Goal: Task Accomplishment & Management: Complete application form

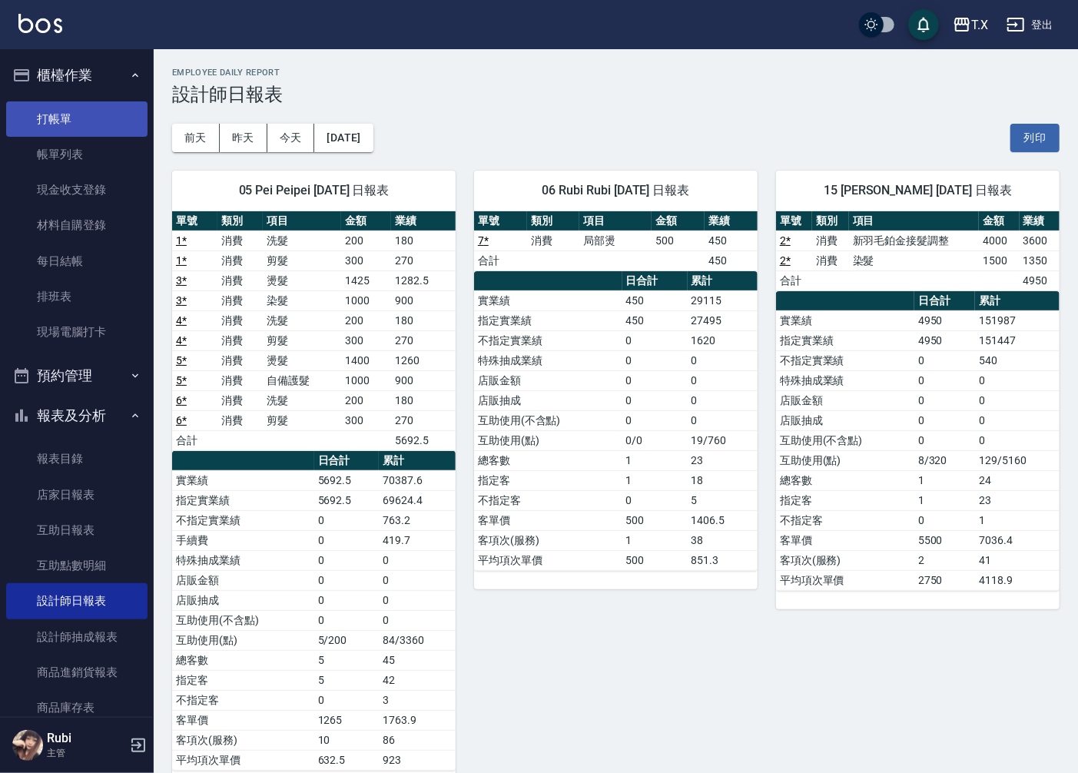
click at [72, 101] on link "打帳單" at bounding box center [76, 118] width 141 height 35
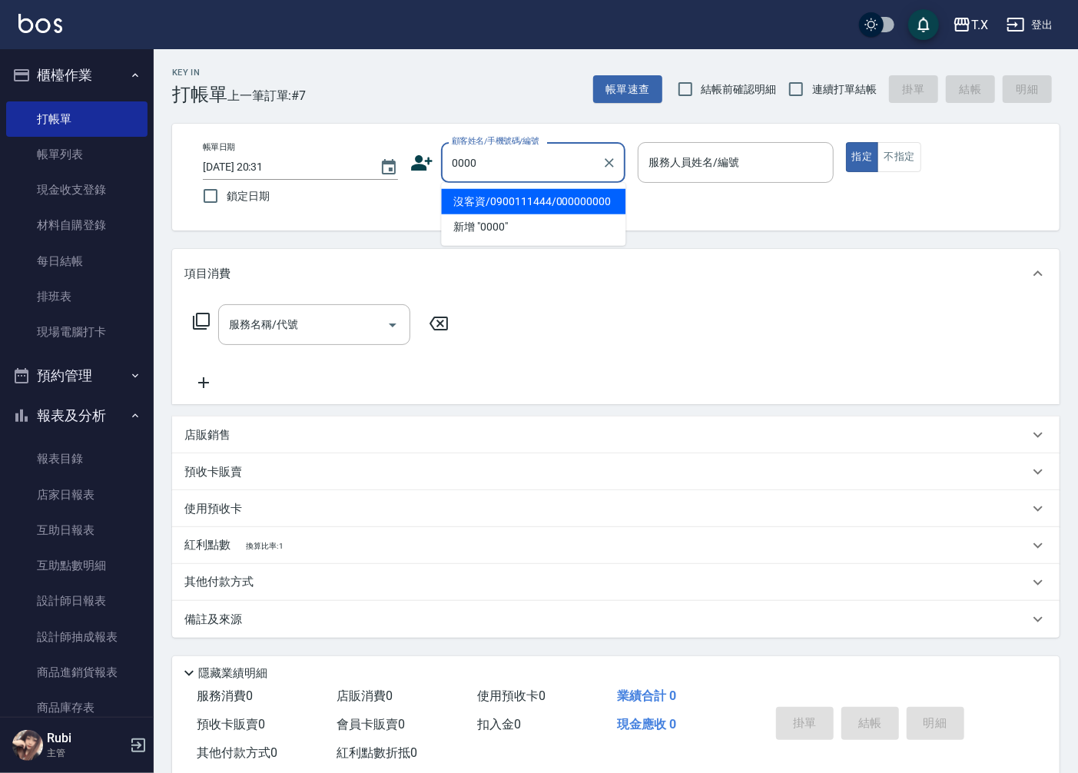
click at [505, 209] on li "沒客資/0900111444/000000000" at bounding box center [533, 201] width 184 height 25
type input "沒客資/0900111444/000000000"
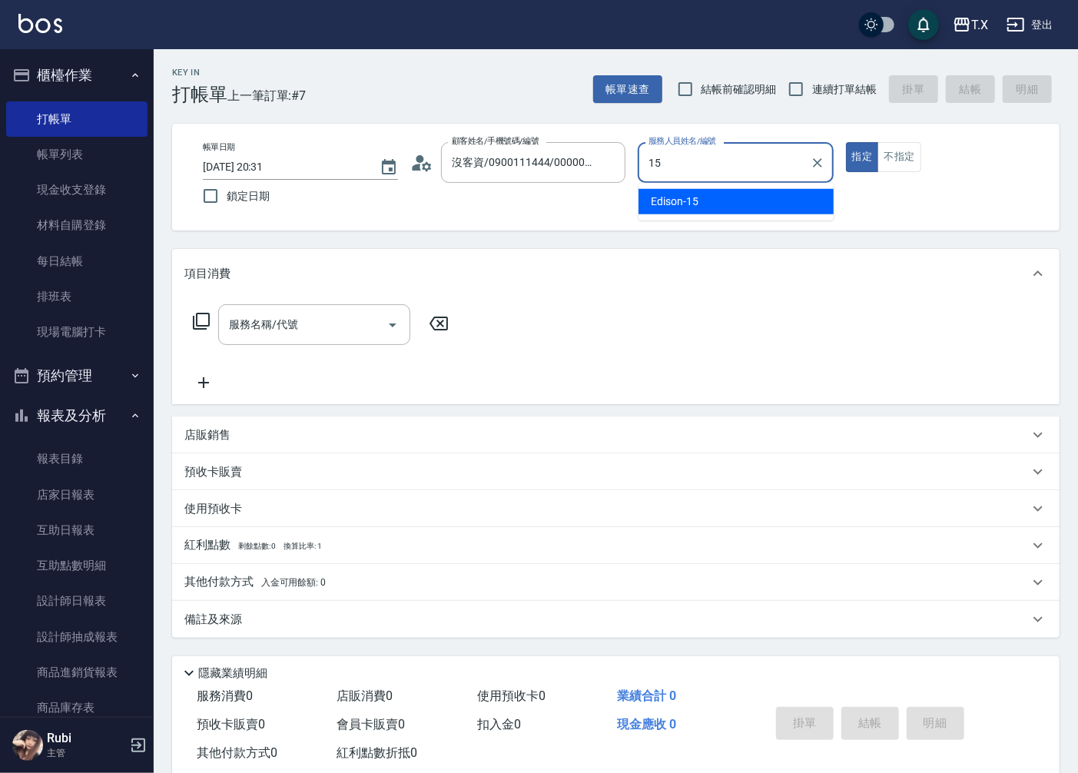
type input "Edison-15"
type button "true"
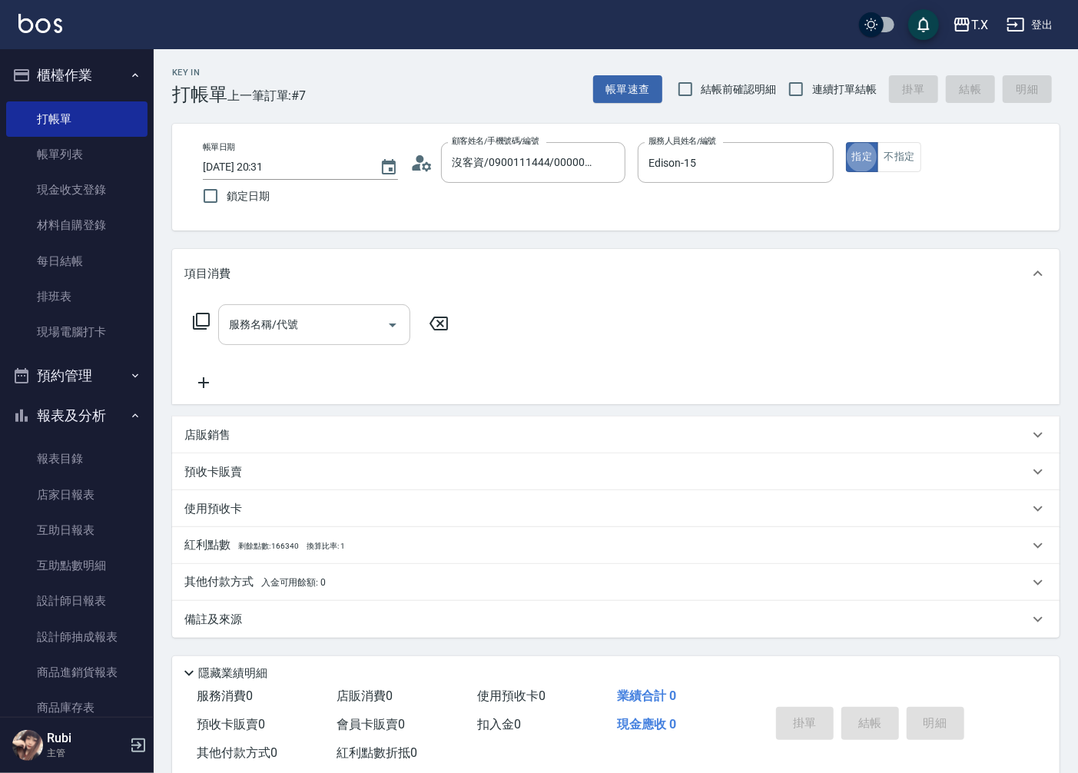
click at [316, 340] on div "服務名稱/代號" at bounding box center [314, 324] width 192 height 41
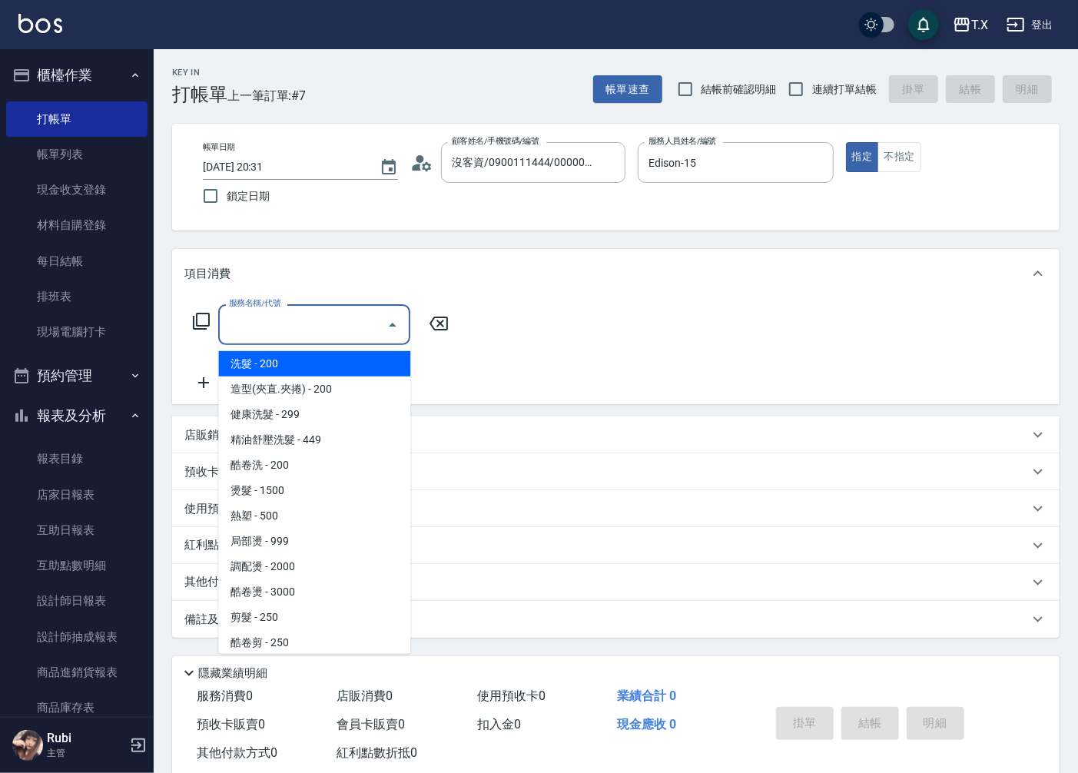
click at [204, 325] on icon at bounding box center [201, 321] width 17 height 17
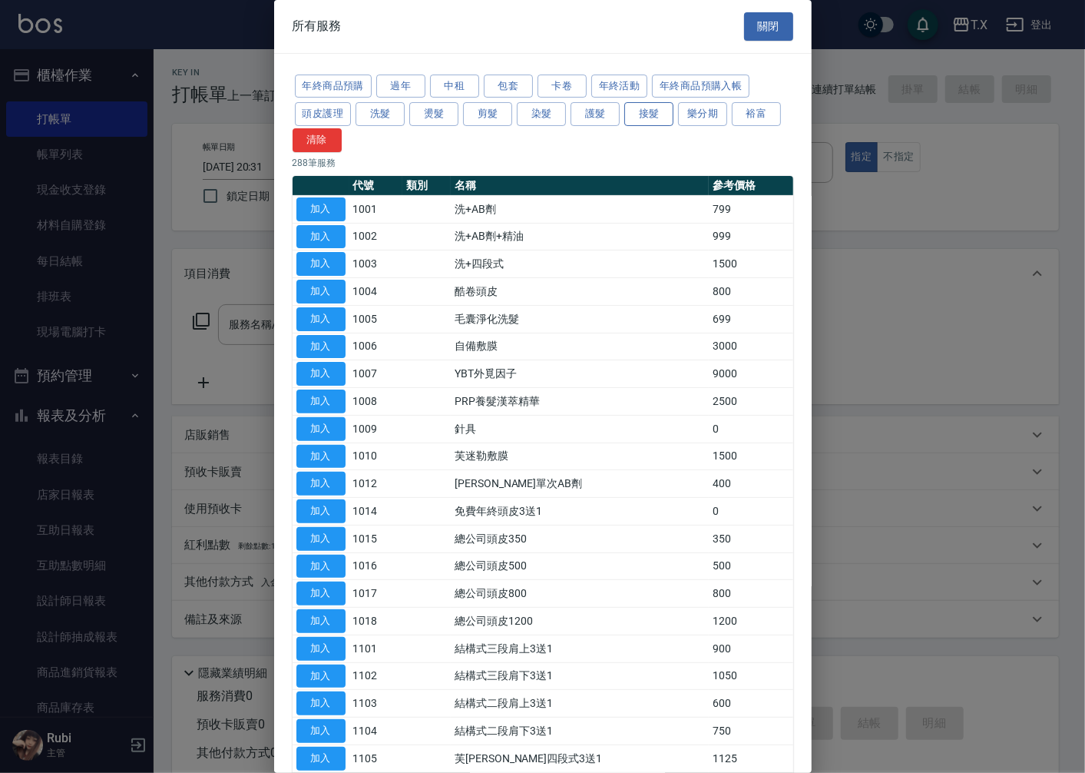
click at [654, 116] on button "接髮" at bounding box center [648, 114] width 49 height 24
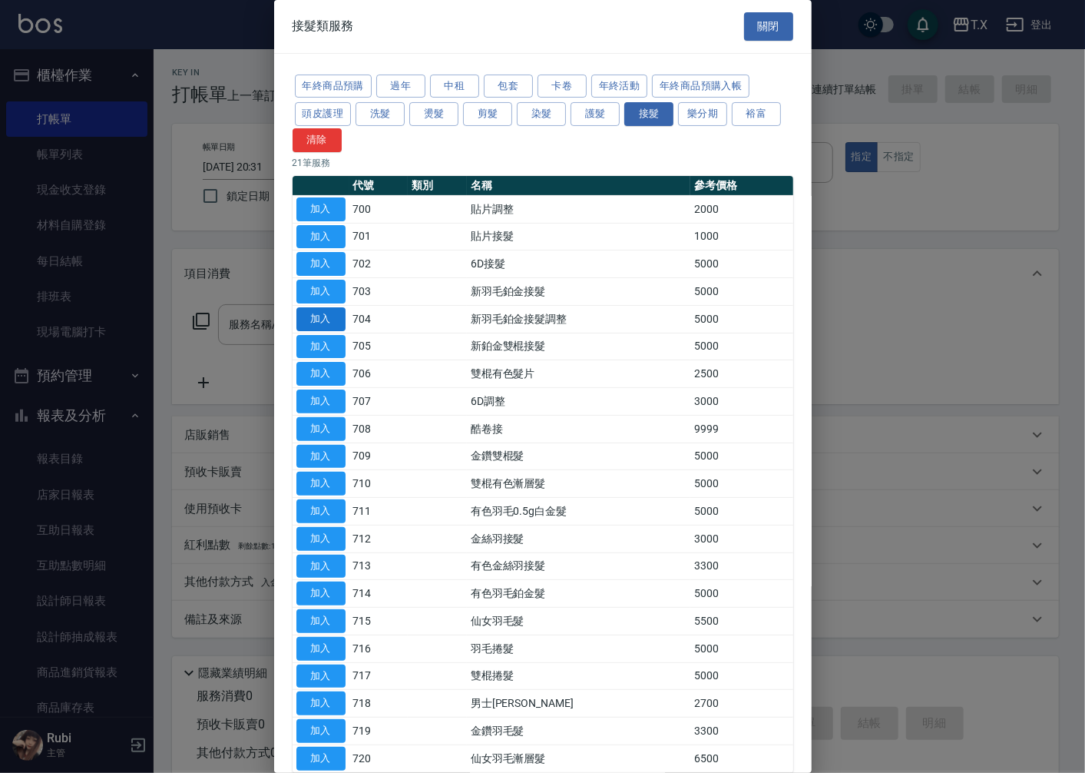
click at [324, 319] on button "加入" at bounding box center [320, 319] width 49 height 24
type input "新羽毛鉑金接髮調整(704)"
type input "500"
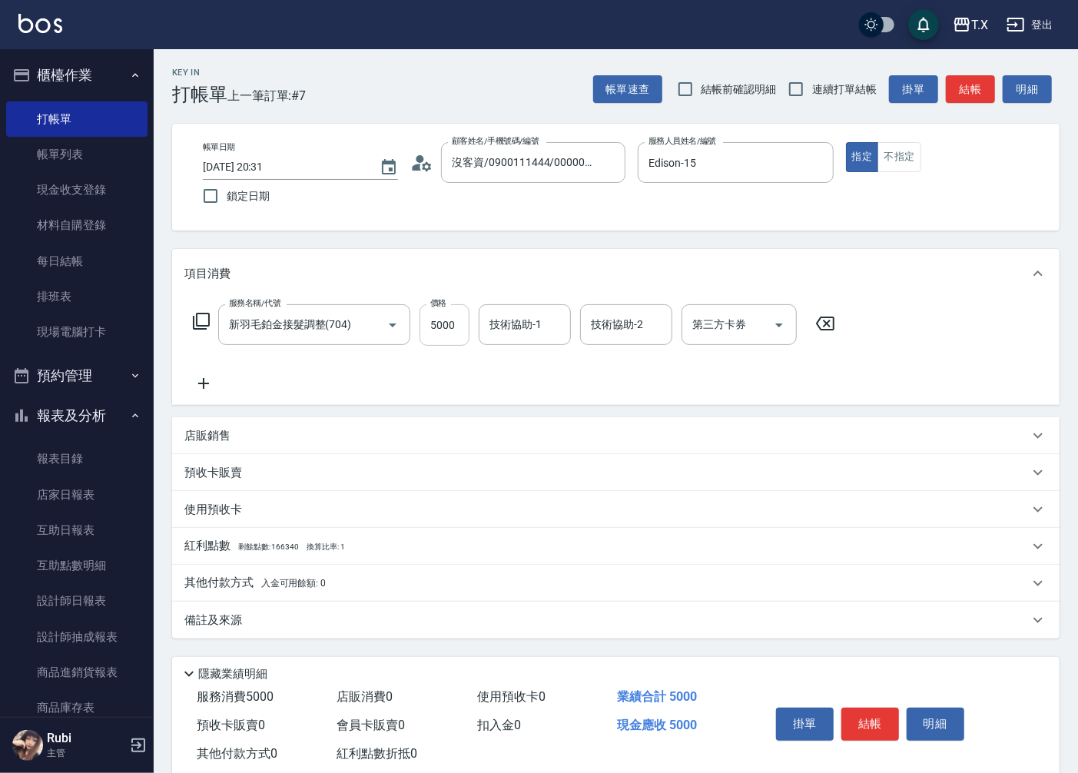
click at [443, 313] on input "5000" at bounding box center [444, 324] width 50 height 41
type input "4"
type input "0"
type input "490"
type input "40"
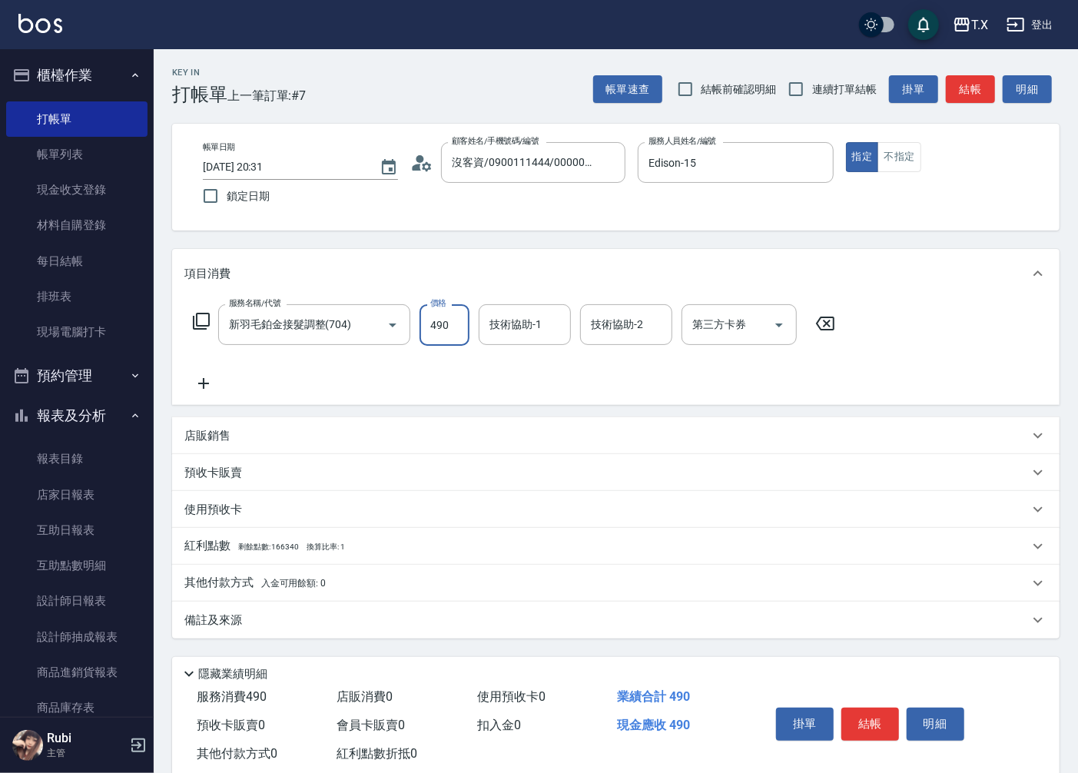
type input "4900"
type input "490"
type input "4900"
click at [201, 594] on div "其他付款方式 入金可用餘額: 0" at bounding box center [615, 582] width 887 height 37
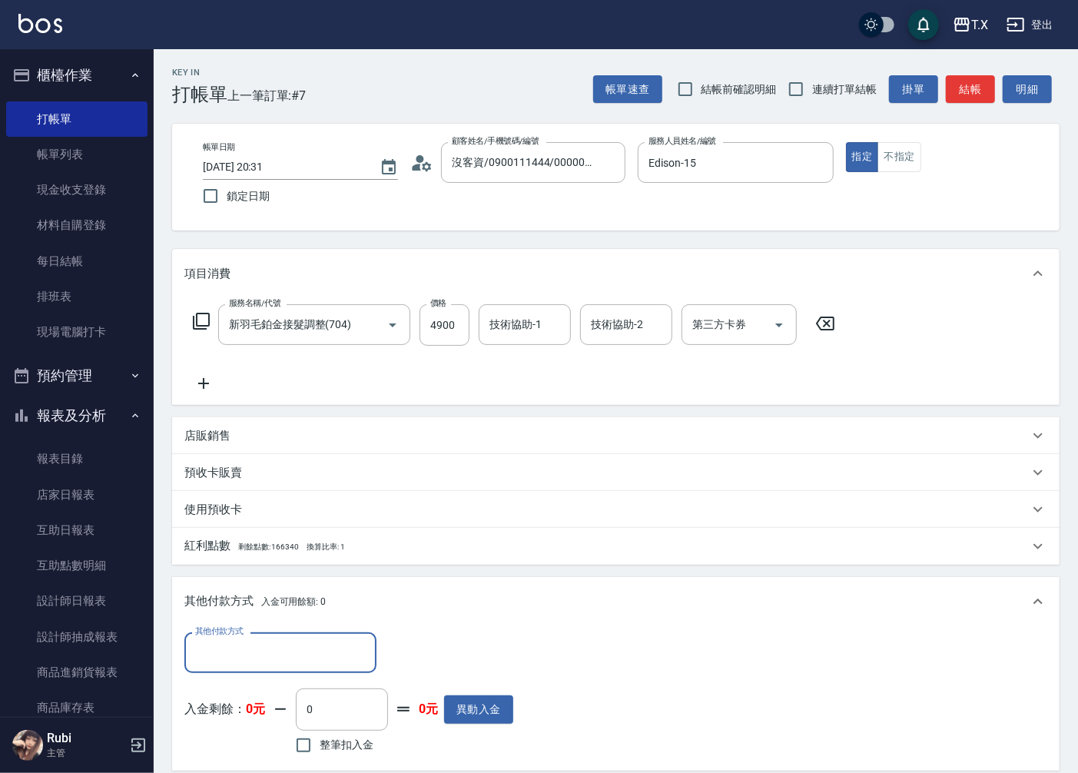
click at [217, 655] on input "其他付款方式" at bounding box center [280, 652] width 178 height 27
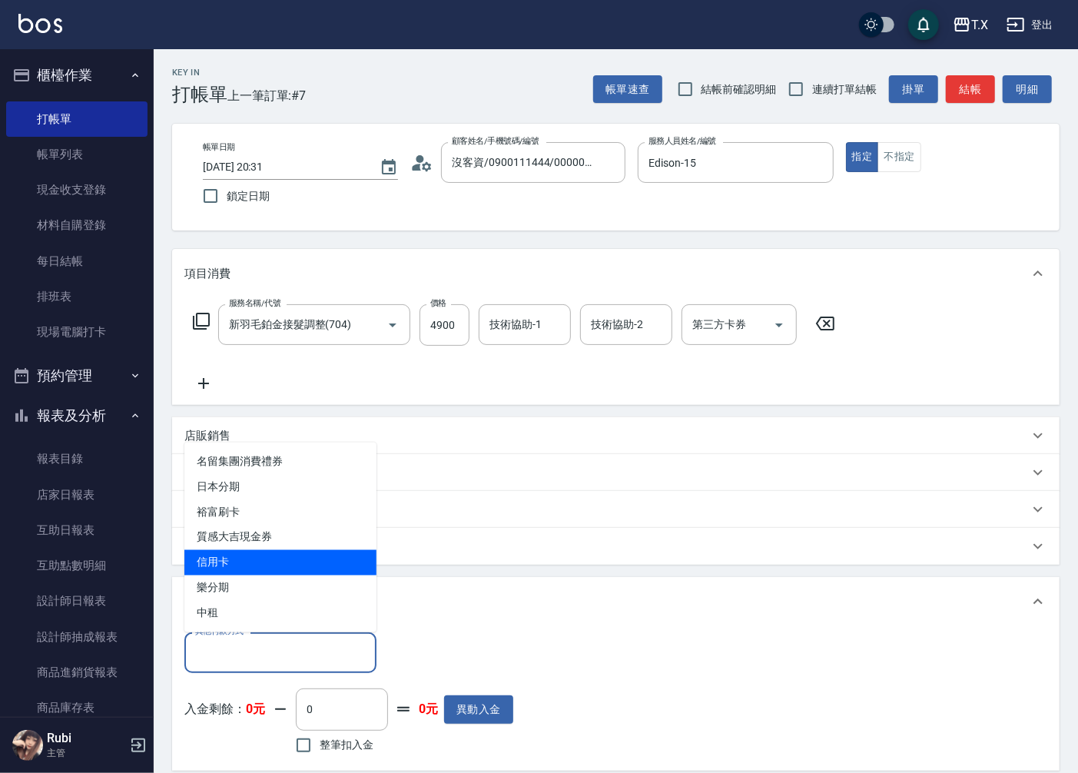
click at [223, 569] on span "信用卡" at bounding box center [280, 562] width 192 height 25
type input "信用卡"
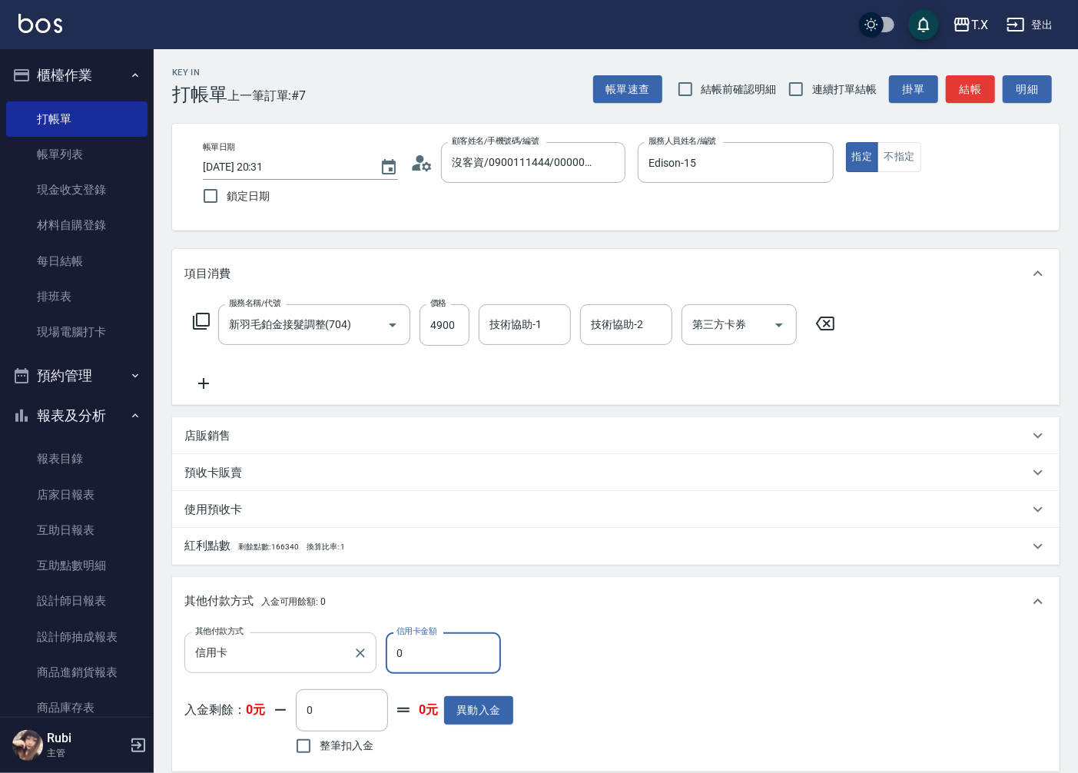
drag, startPoint x: 400, startPoint y: 648, endPoint x: 369, endPoint y: 667, distance: 35.8
click at [369, 667] on div "其他付款方式 信用卡 其他付款方式 信用卡金額 0 信用卡金額" at bounding box center [348, 652] width 329 height 41
type input "4"
type input "480"
type input "490"
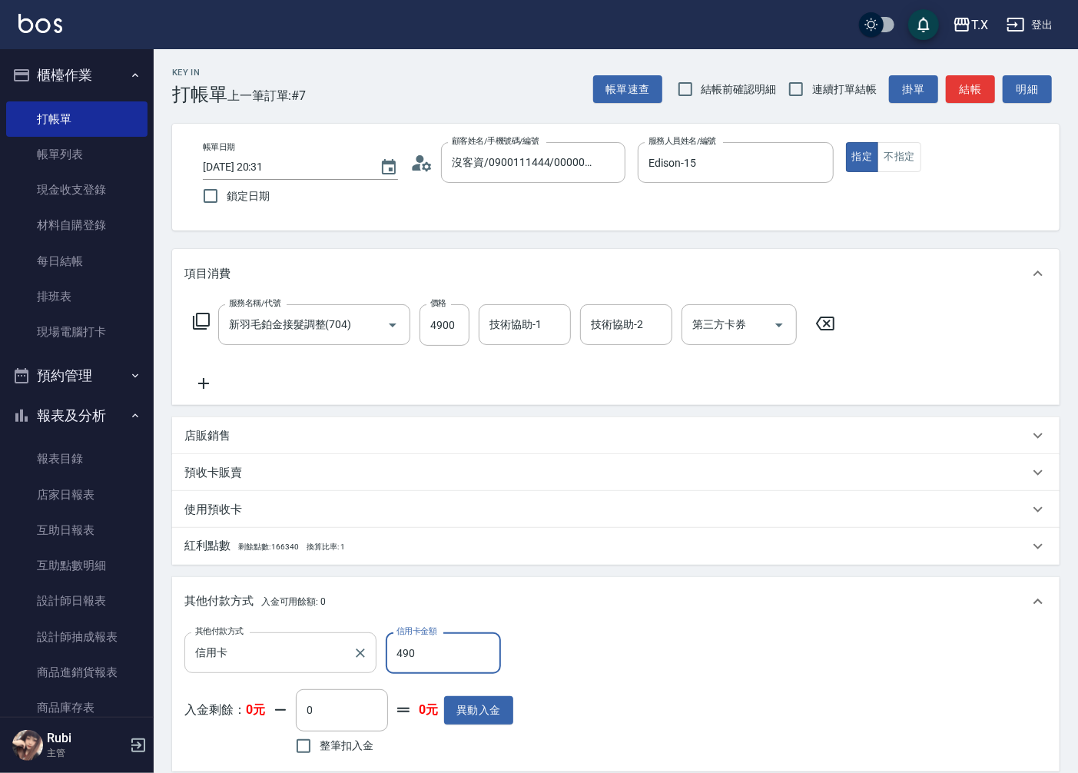
type input "0"
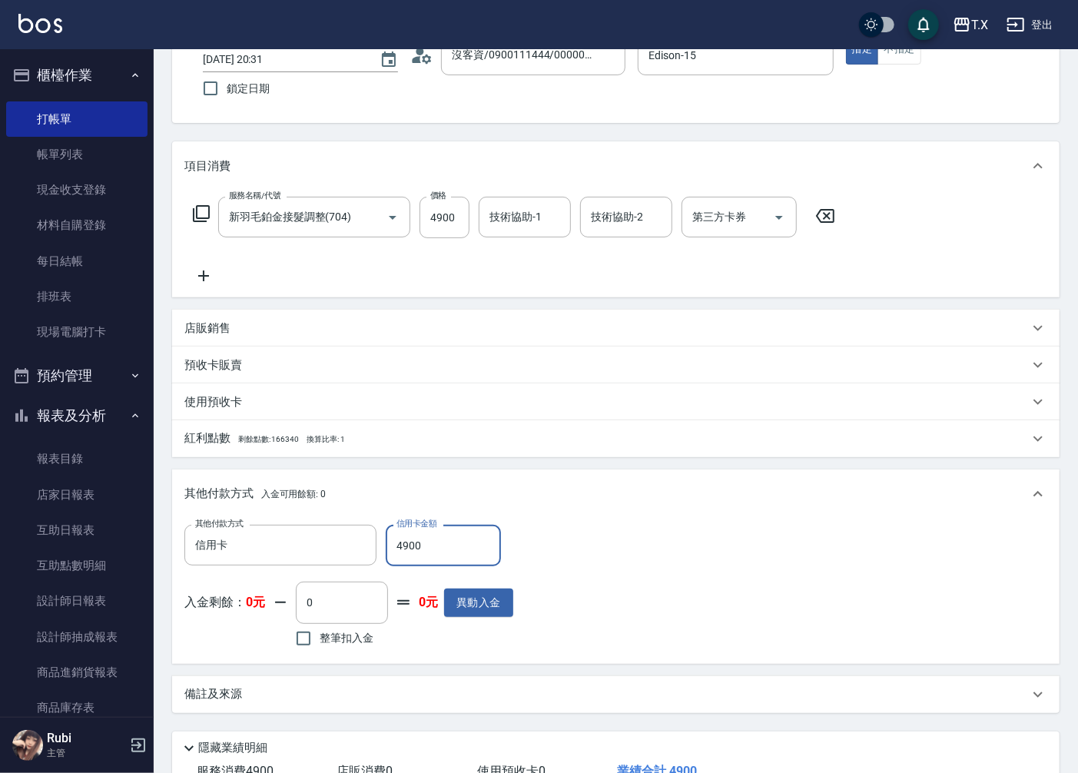
scroll to position [218, 0]
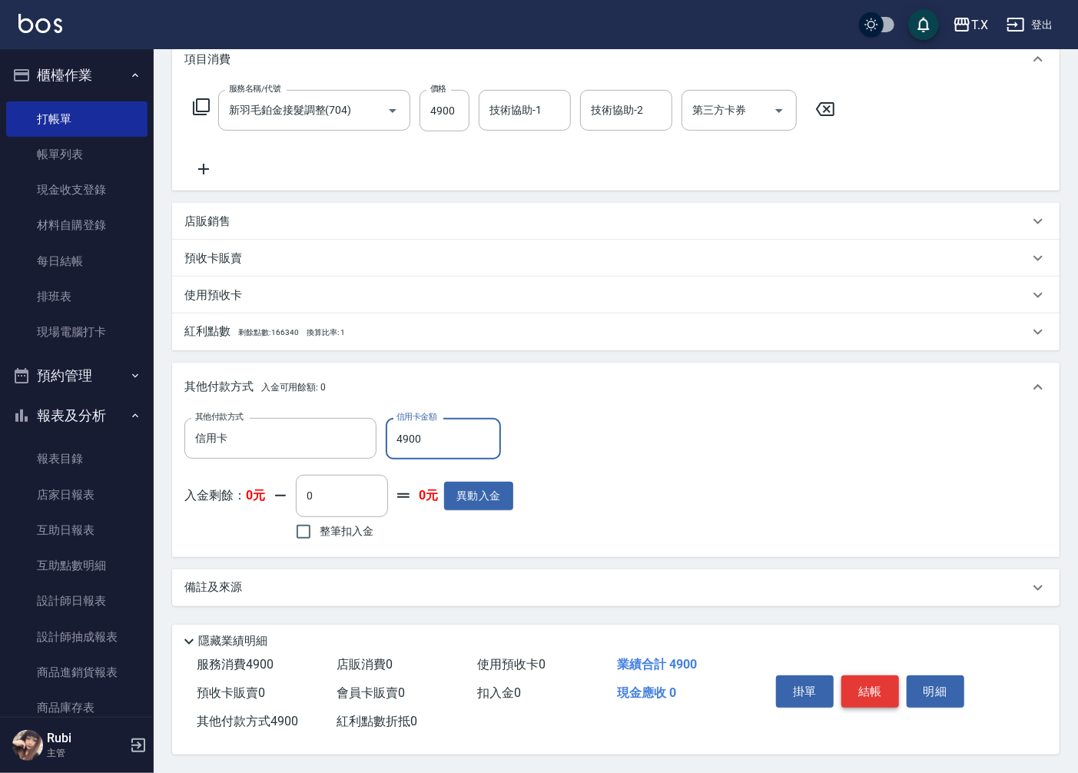
type input "4900"
click at [858, 692] on button "結帳" at bounding box center [870, 691] width 58 height 32
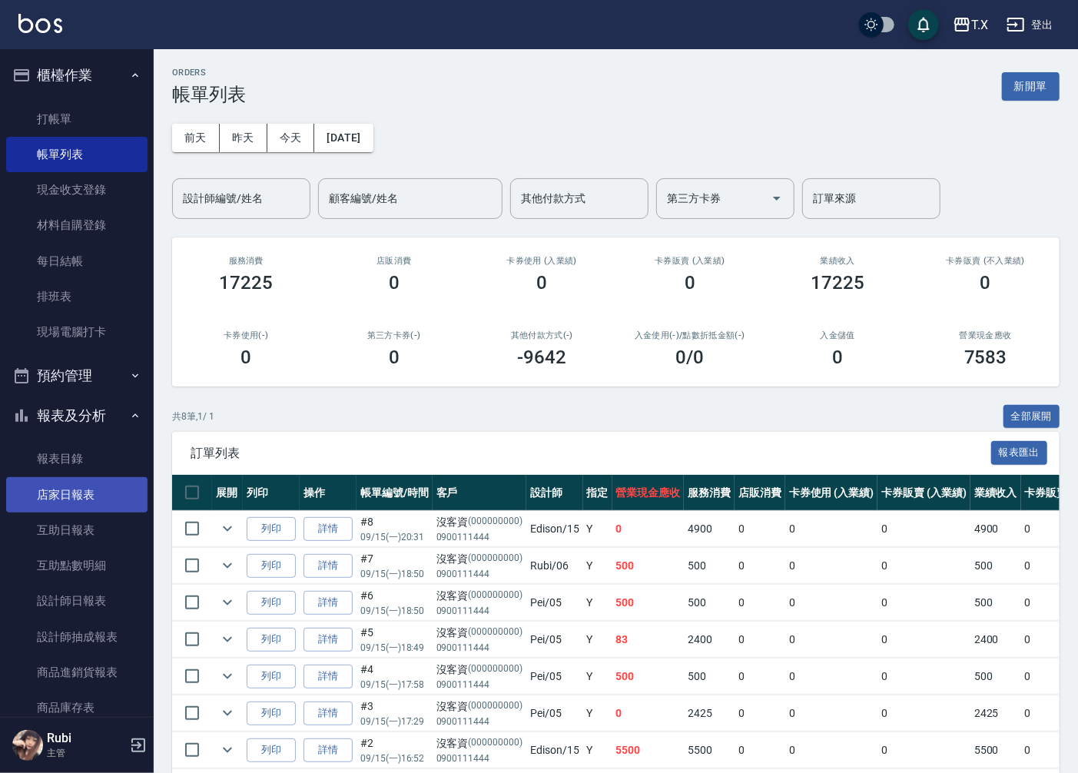
click at [58, 502] on link "店家日報表" at bounding box center [76, 494] width 141 height 35
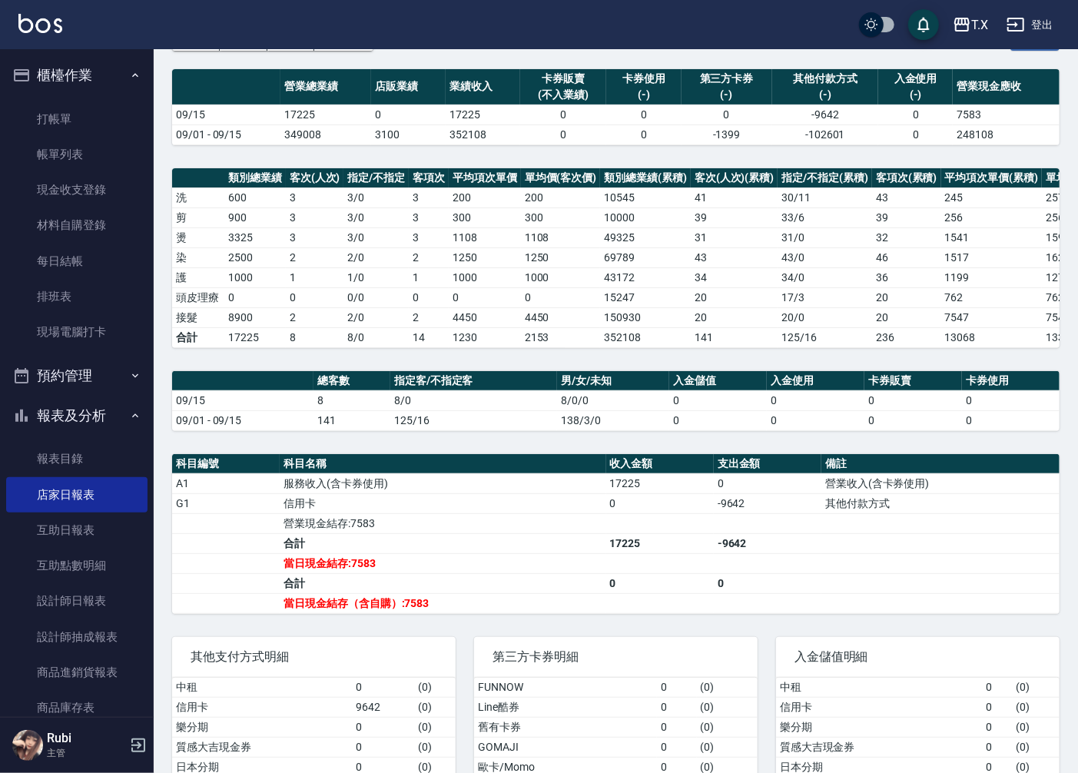
scroll to position [197, 0]
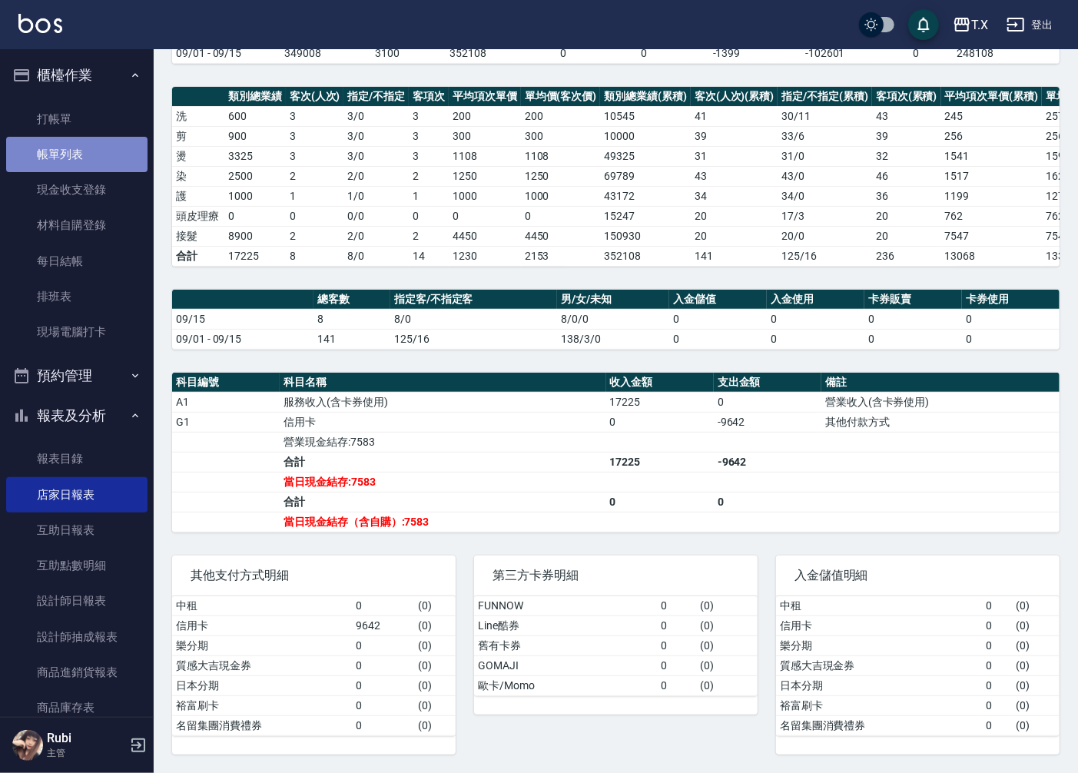
click at [83, 157] on link "帳單列表" at bounding box center [76, 154] width 141 height 35
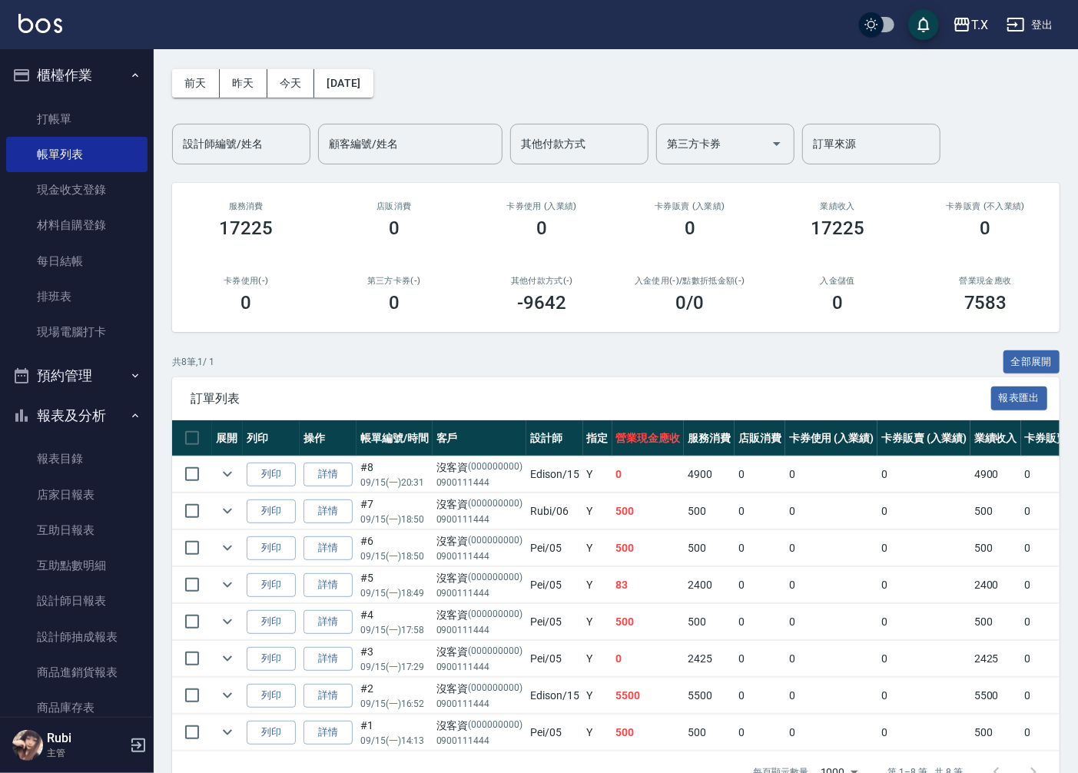
scroll to position [106, 0]
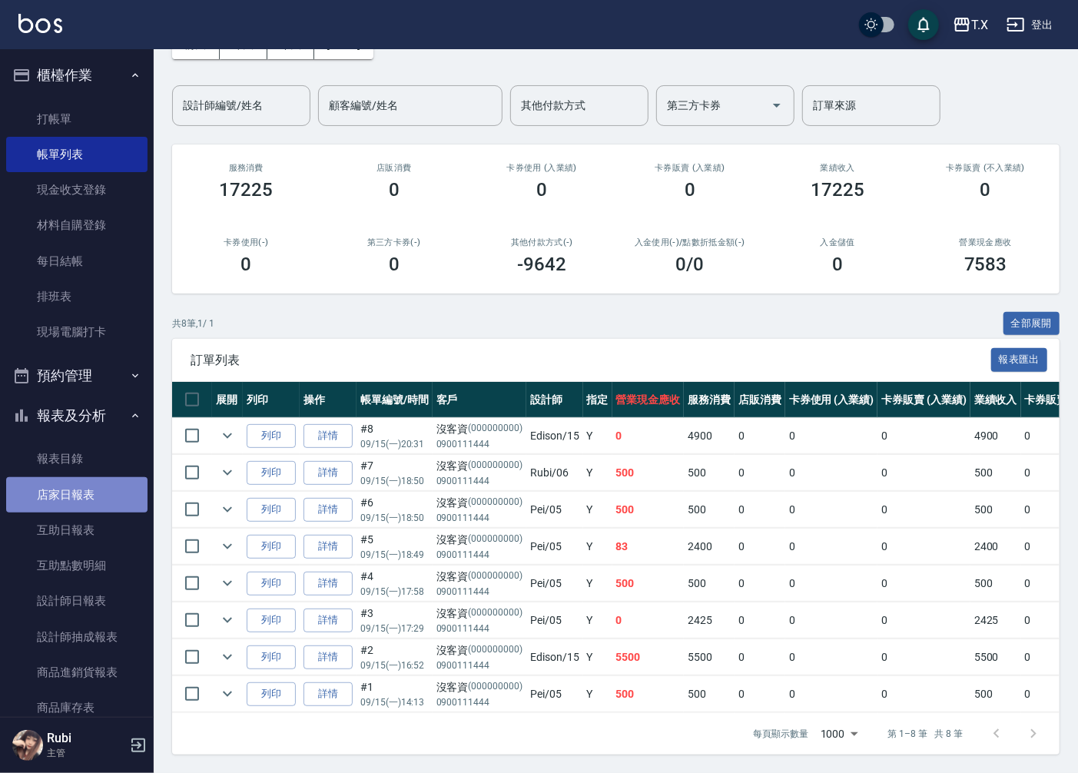
click at [77, 501] on link "店家日報表" at bounding box center [76, 494] width 141 height 35
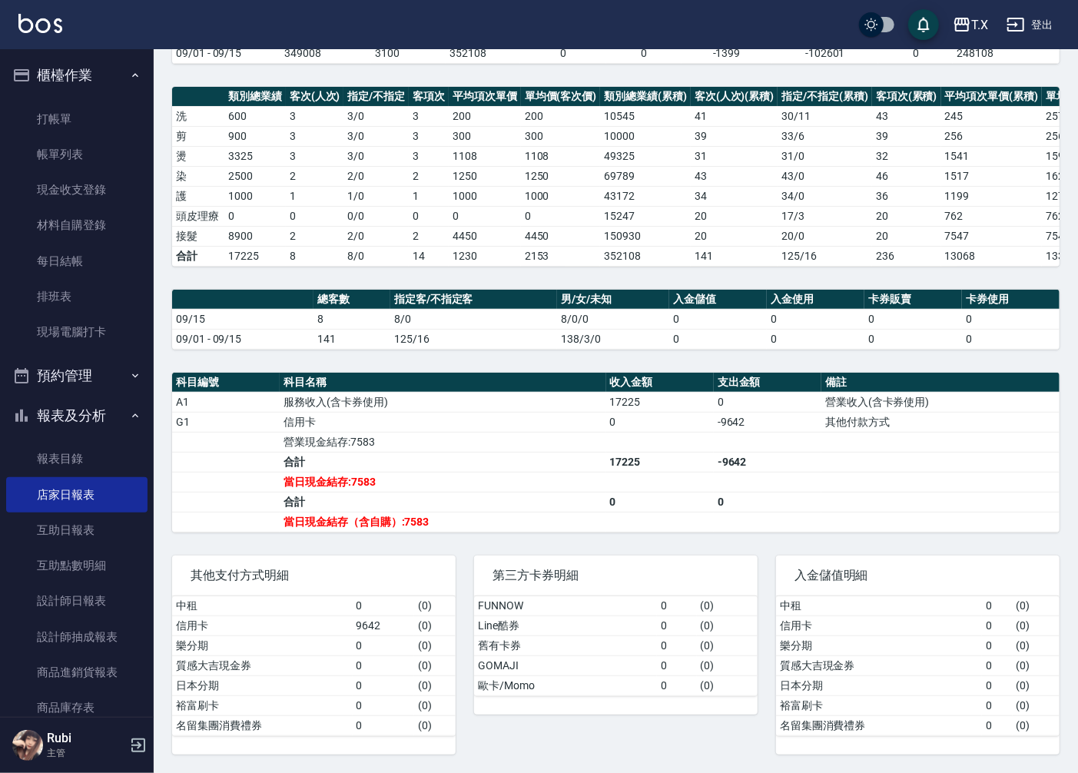
scroll to position [197, 0]
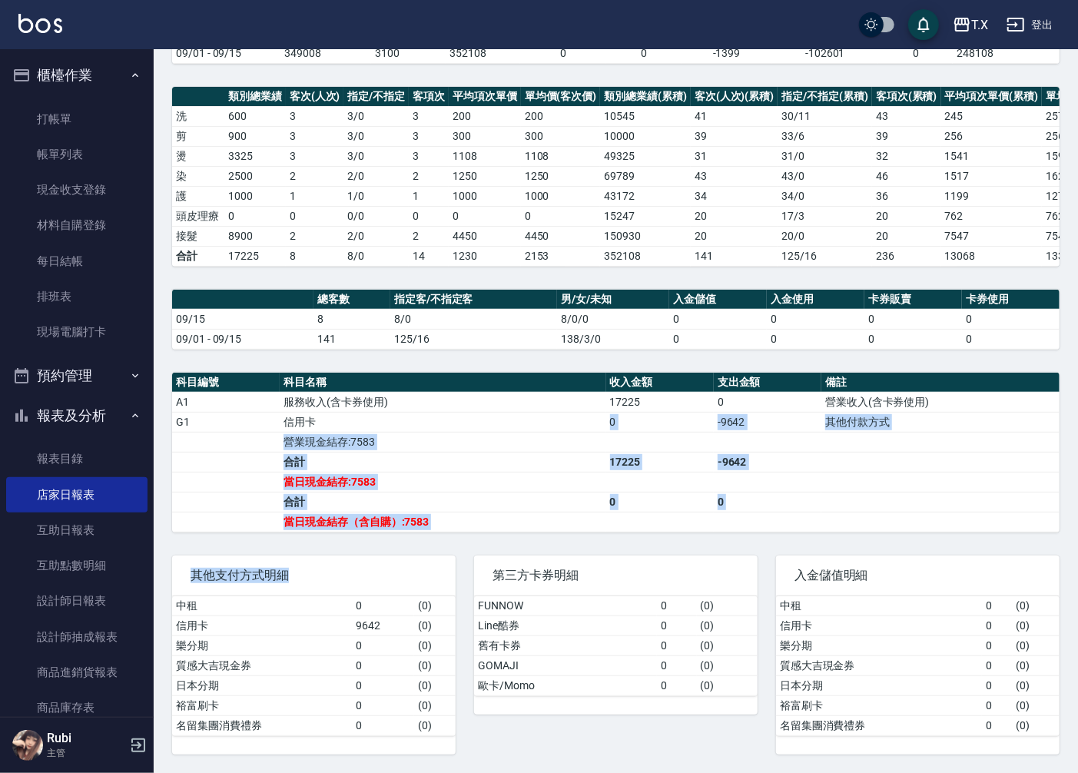
drag, startPoint x: 387, startPoint y: 424, endPoint x: 482, endPoint y: 641, distance: 237.0
click at [455, 599] on div "T.X [DATE] 店家日報表 列印時間： [DATE][PHONE_NUMBER]:32 Merchant Daily Report 店家日報表 [DAT…" at bounding box center [616, 319] width 924 height 906
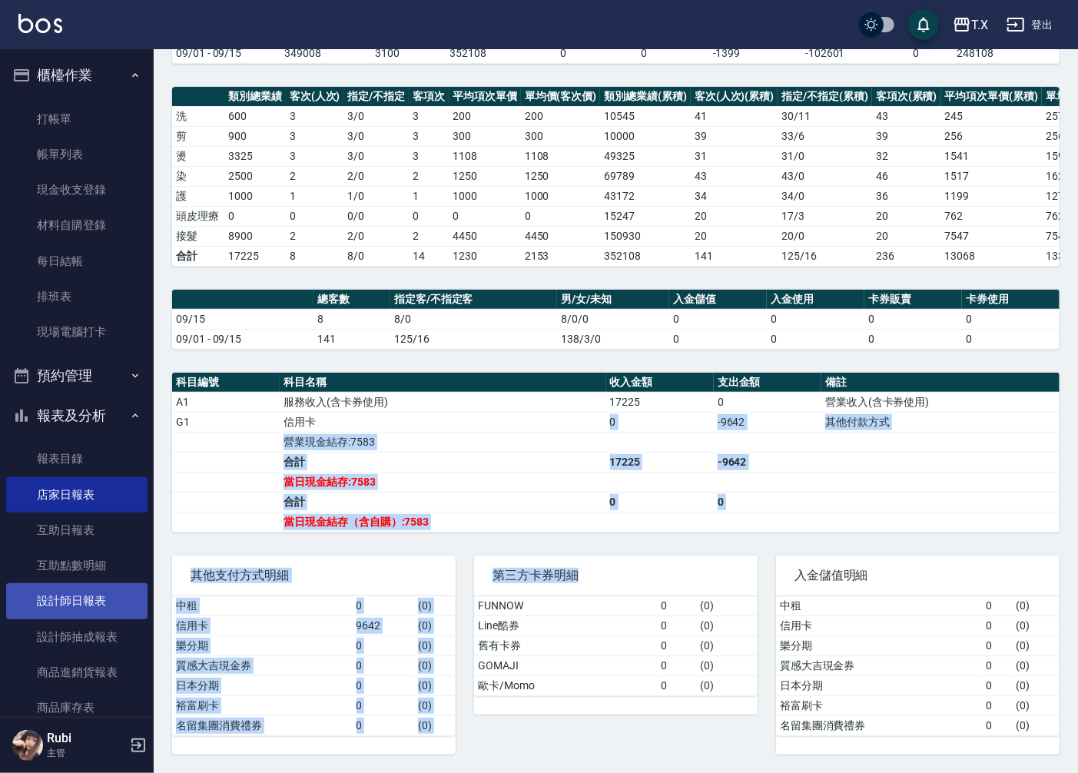
click at [104, 599] on link "設計師日報表" at bounding box center [76, 600] width 141 height 35
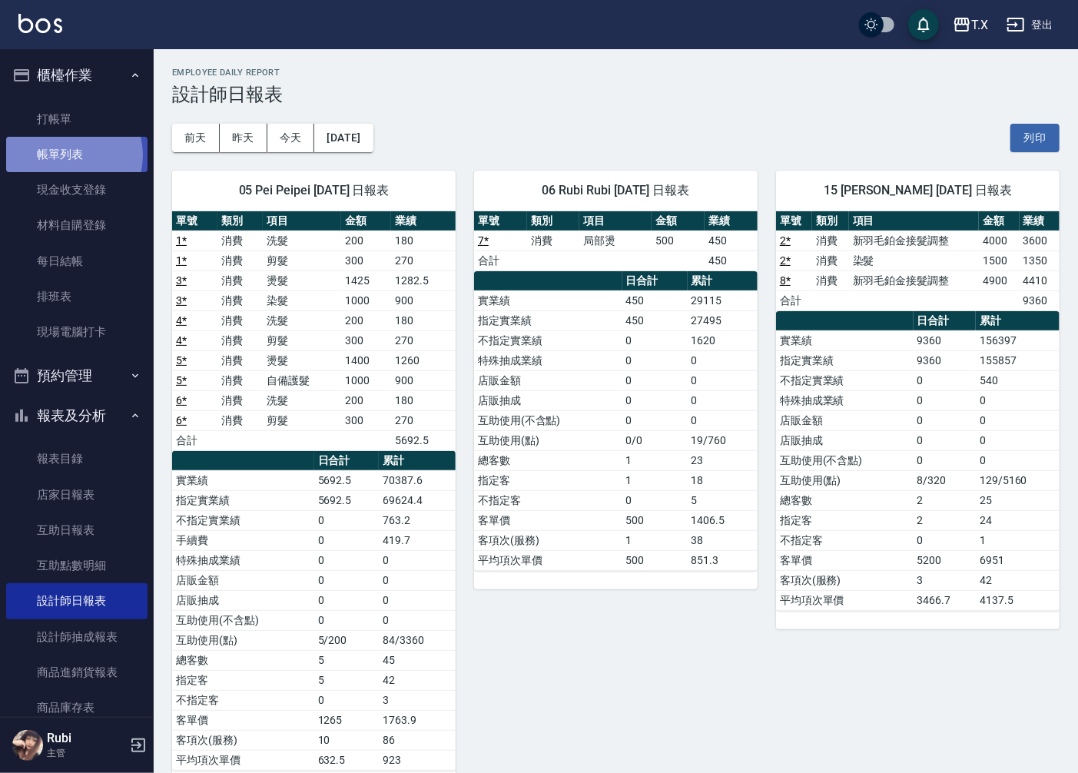
click at [65, 155] on link "帳單列表" at bounding box center [76, 154] width 141 height 35
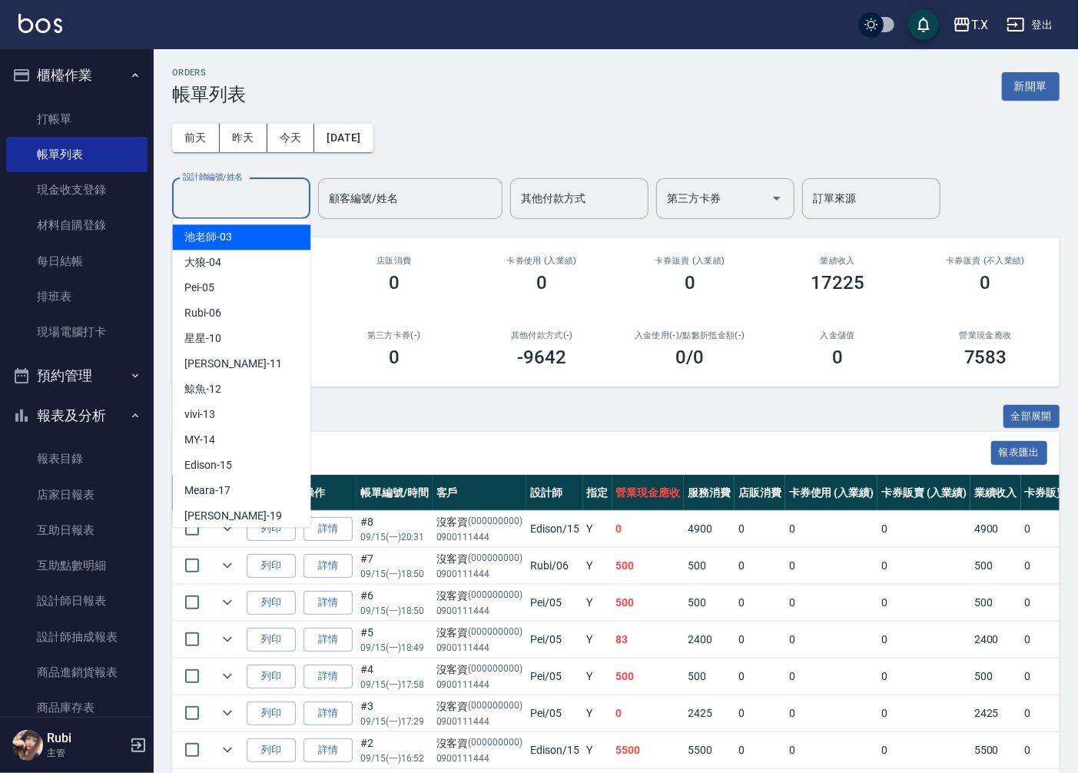
click at [227, 203] on input "設計師編號/姓名" at bounding box center [241, 198] width 124 height 27
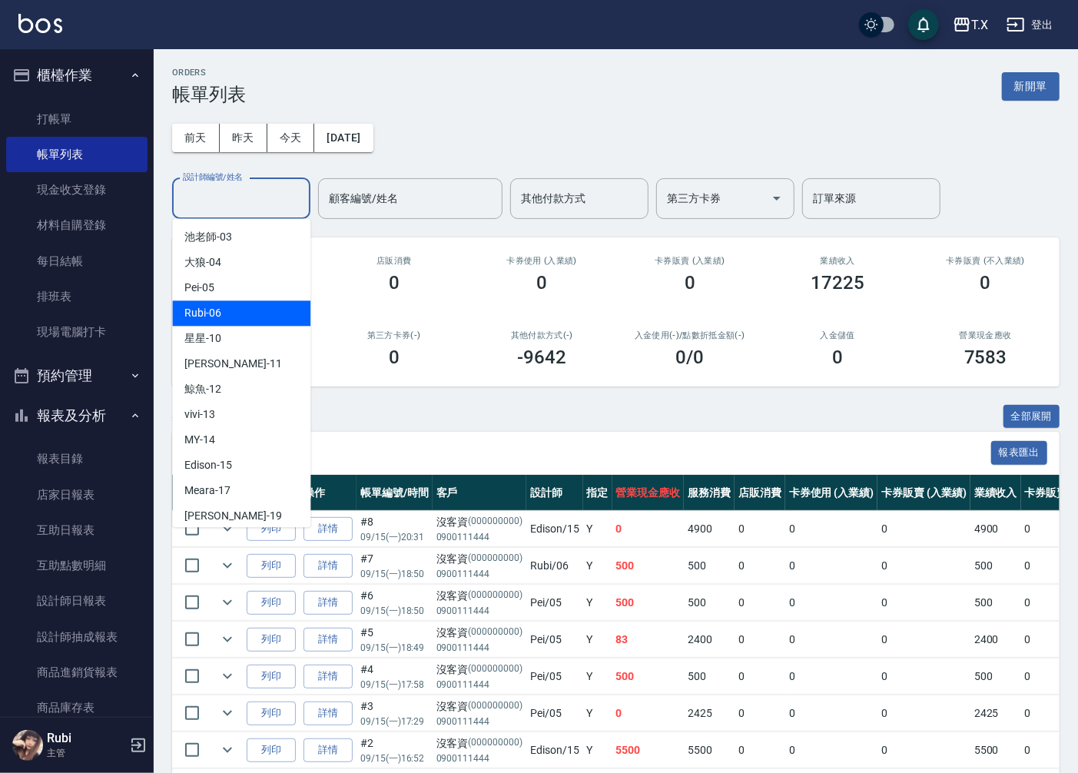
click at [261, 306] on div "Rubi -06" at bounding box center [241, 312] width 138 height 25
type input "Rubi-06"
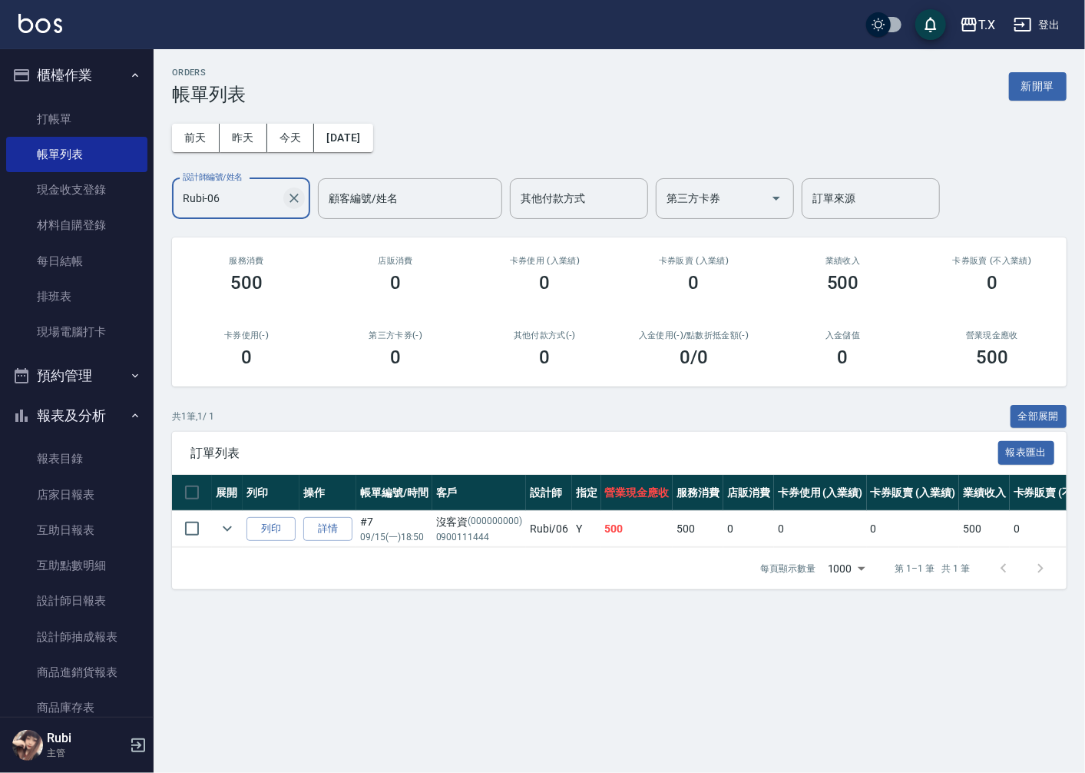
click at [297, 198] on icon "Clear" at bounding box center [293, 197] width 15 height 15
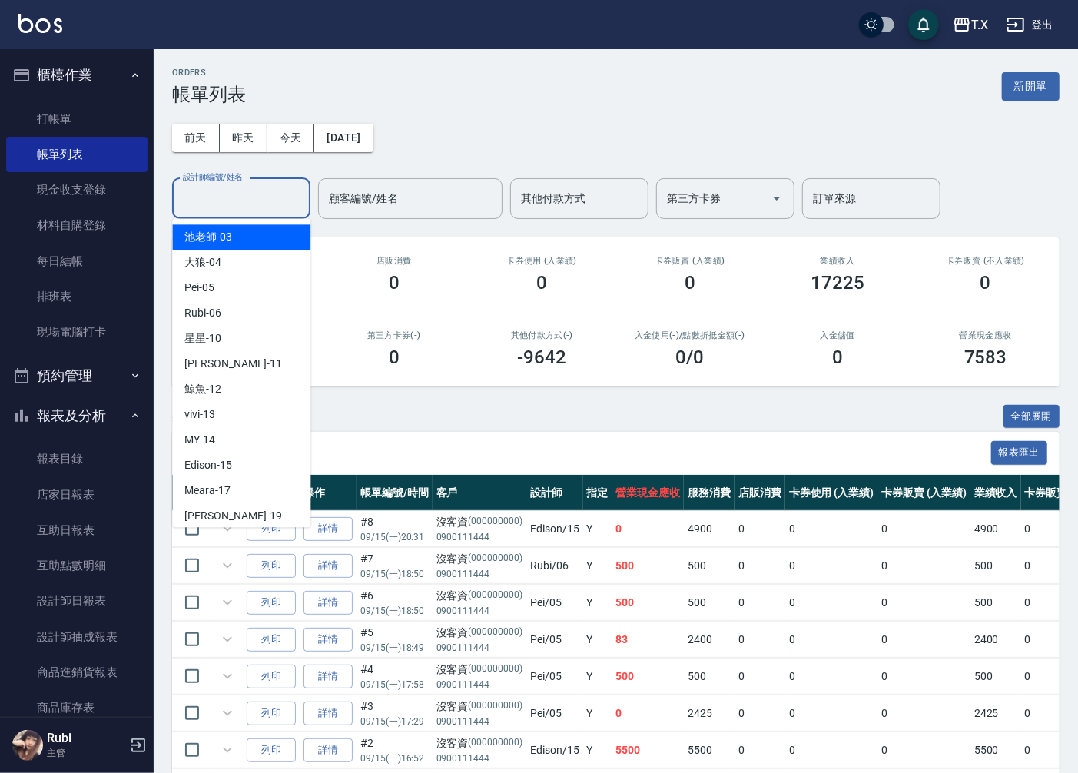
click at [258, 200] on input "設計師編號/姓名" at bounding box center [241, 198] width 124 height 27
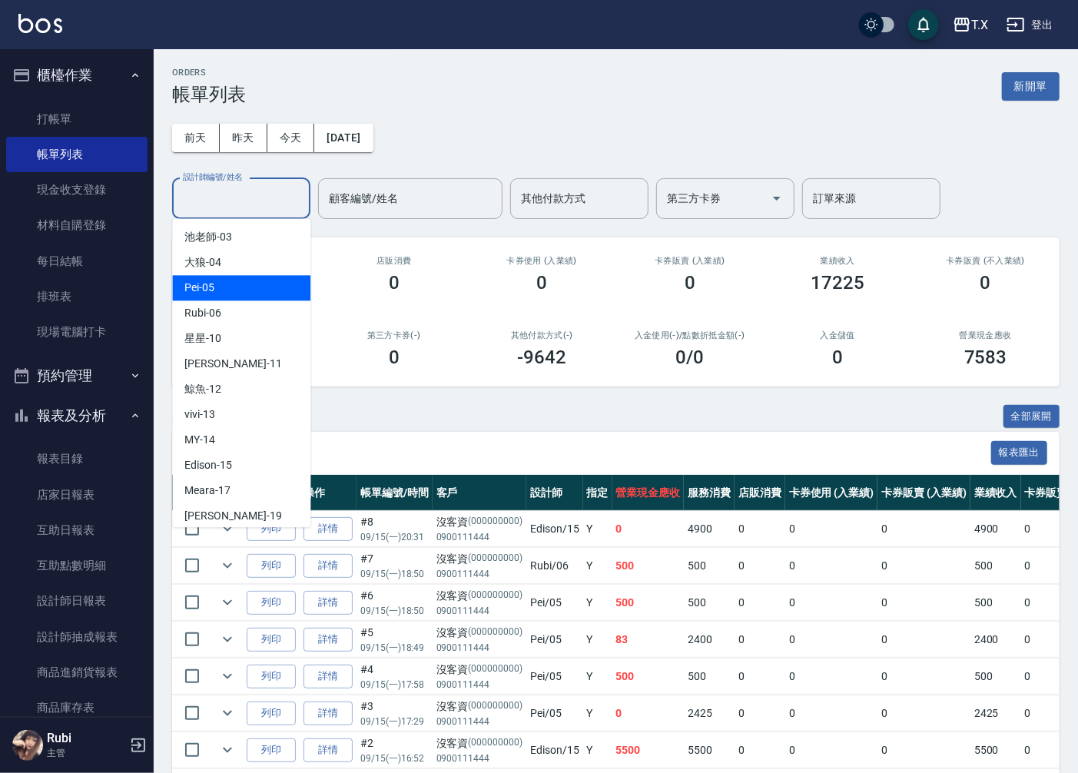
click at [254, 286] on div "Pei -05" at bounding box center [241, 287] width 138 height 25
type input "Pei-05"
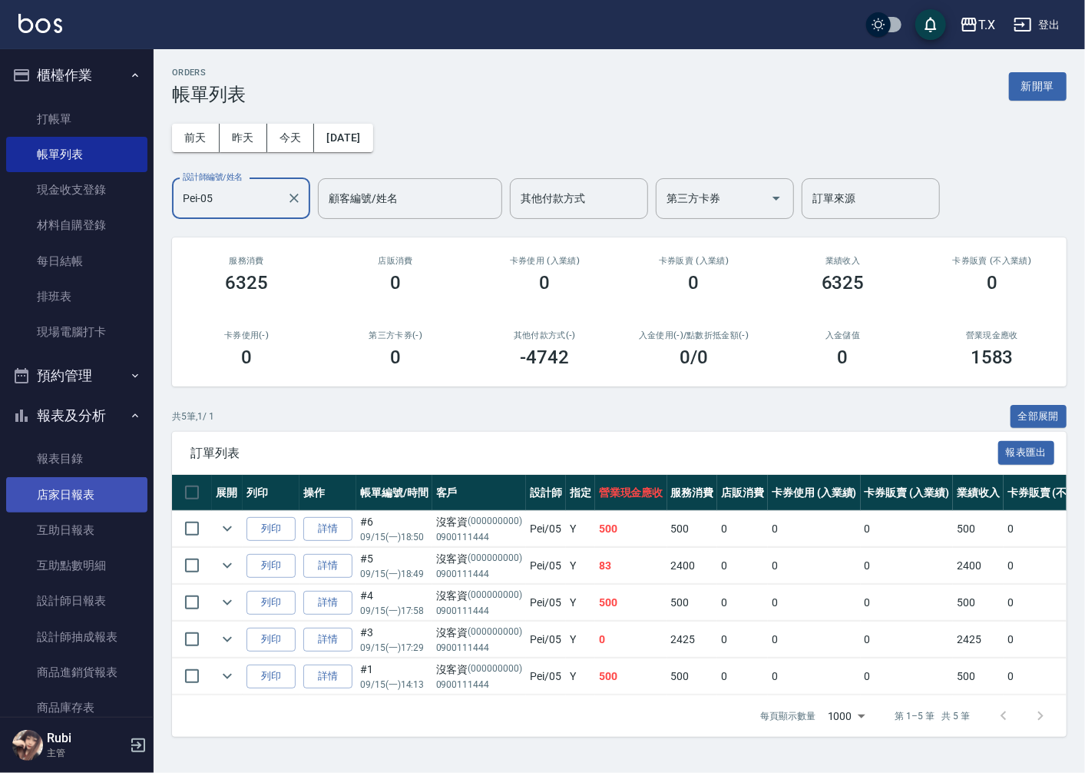
click at [93, 485] on link "店家日報表" at bounding box center [76, 494] width 141 height 35
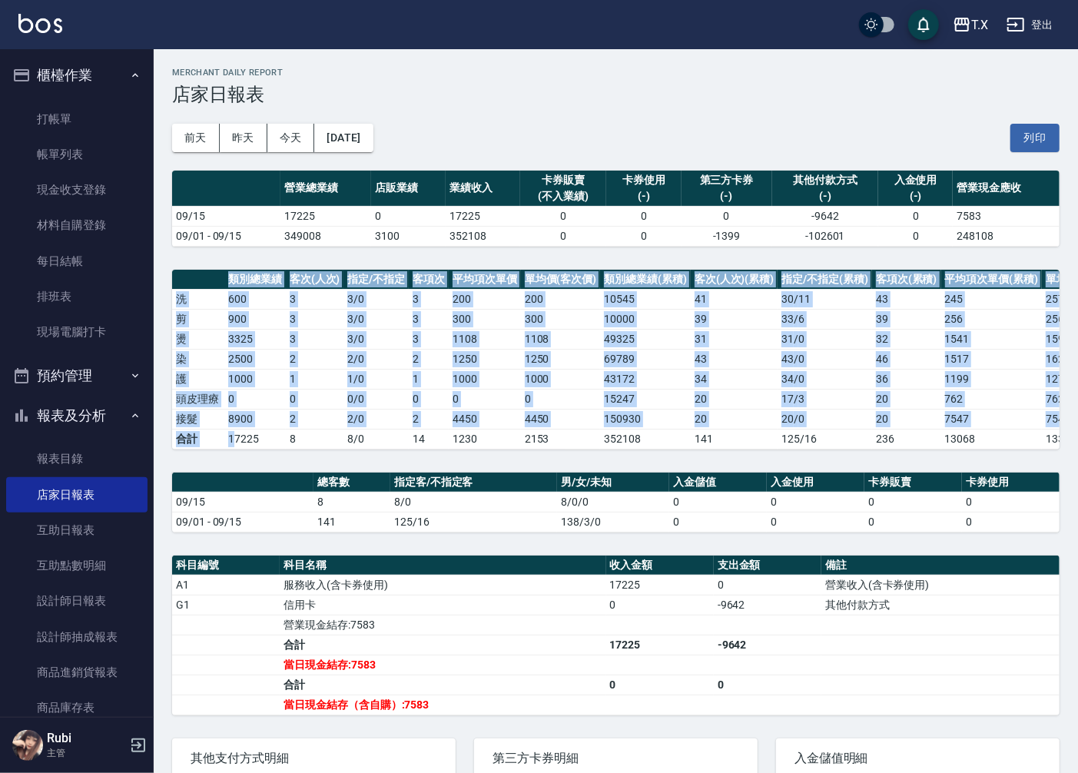
drag, startPoint x: 233, startPoint y: 444, endPoint x: 278, endPoint y: 456, distance: 46.2
click at [277, 449] on div "類別總業績 客次(人次) 指定/不指定 客項次 平均項次單價 單均價(客次價) 類別總業績(累積) 客次(人次)(累積) 指定/不指定(累積) 客項次(累積)…" at bounding box center [615, 360] width 887 height 180
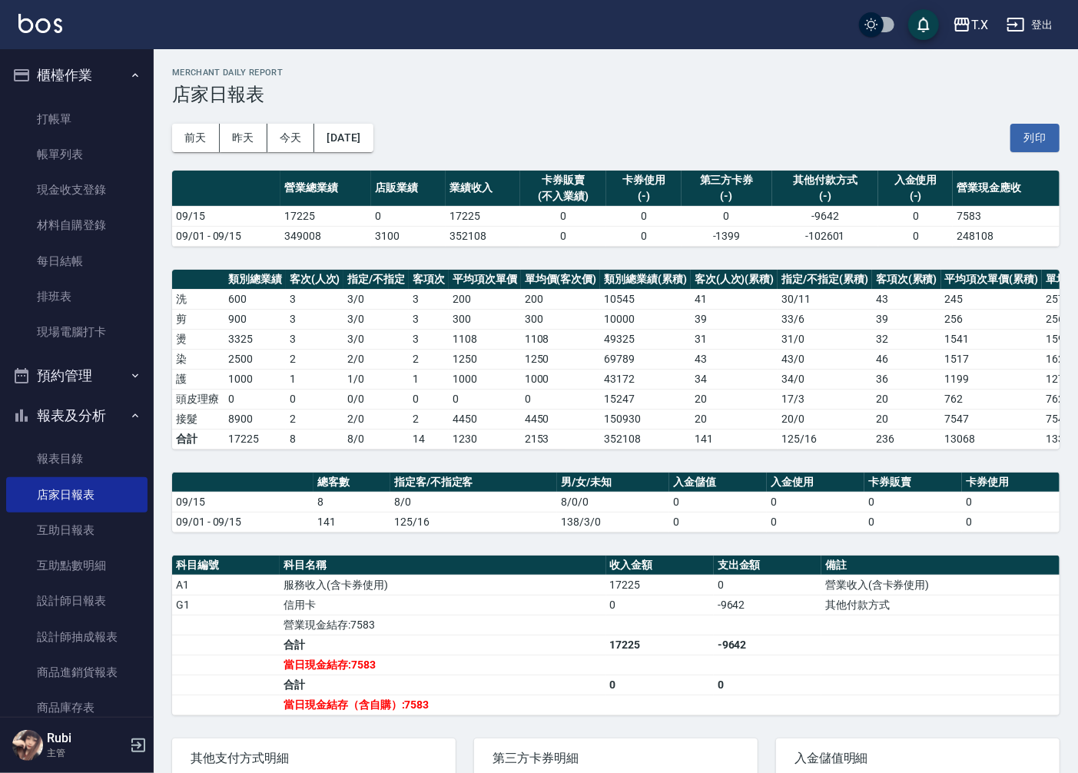
click at [862, 87] on h3 "店家日報表" at bounding box center [615, 95] width 887 height 22
drag, startPoint x: 896, startPoint y: 88, endPoint x: 904, endPoint y: 93, distance: 10.0
click at [904, 93] on h3 "店家日報表" at bounding box center [615, 95] width 887 height 22
click at [58, 160] on link "帳單列表" at bounding box center [76, 154] width 141 height 35
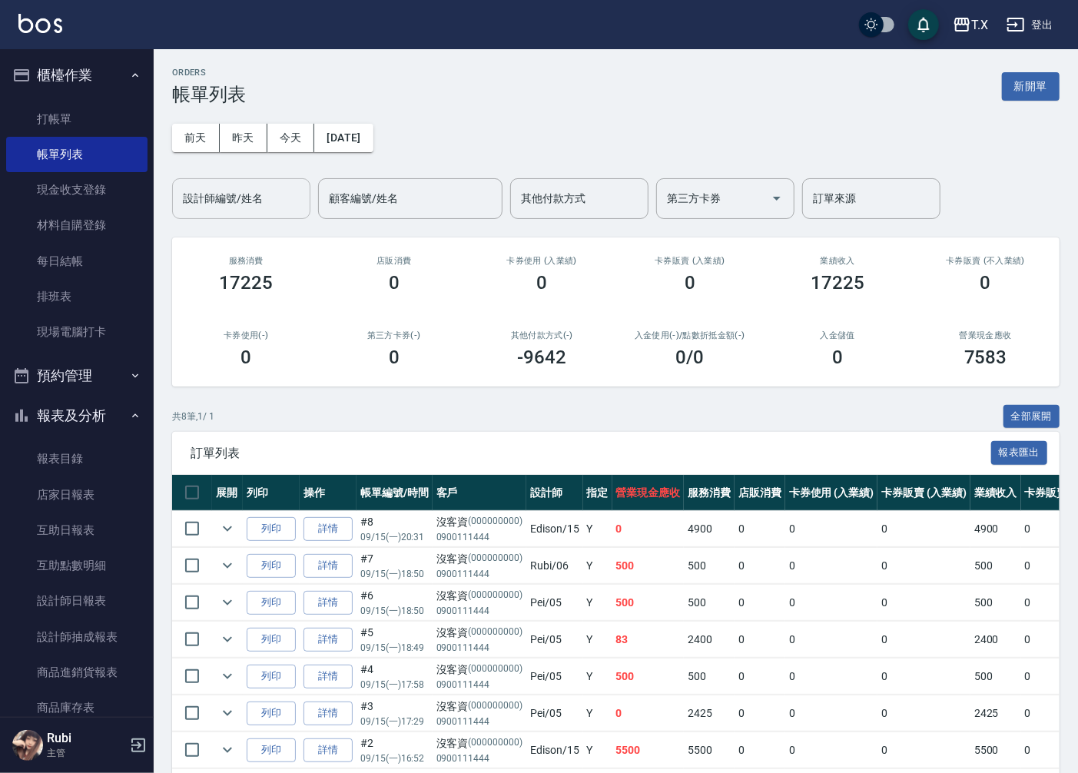
click at [271, 200] on input "設計師編號/姓名" at bounding box center [241, 198] width 124 height 27
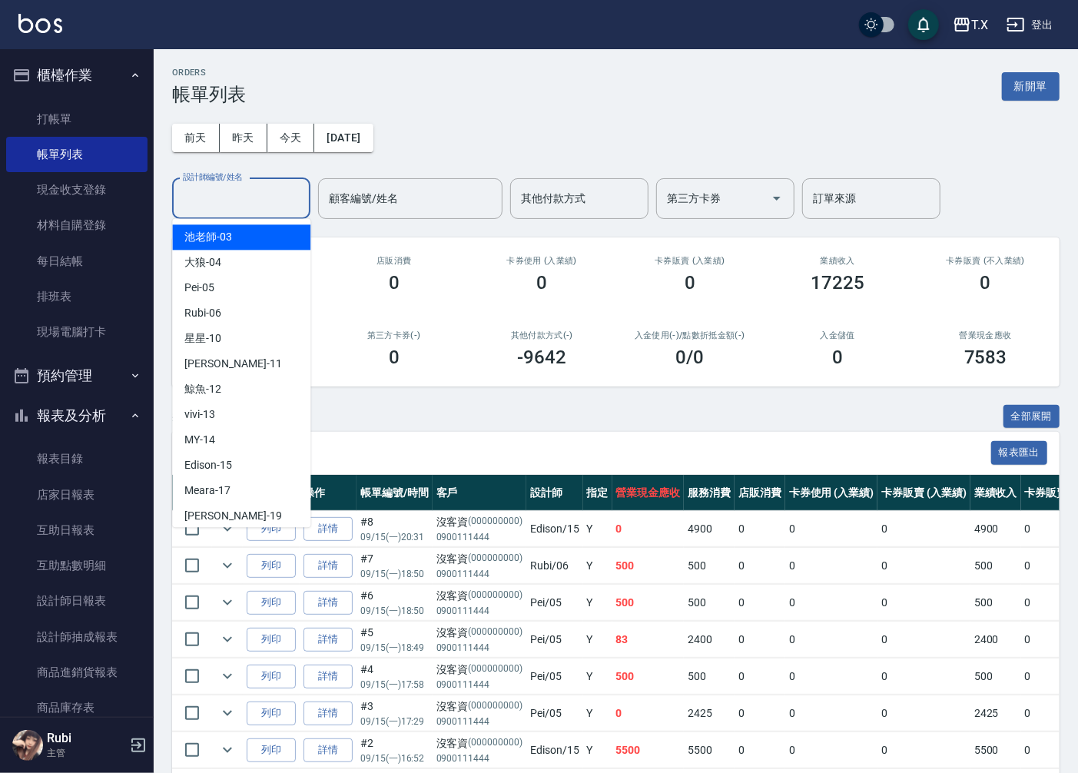
click at [489, 111] on div "[DATE] [DATE] [DATE] [DATE] 設計師編號/姓名 設計師編號/姓名 顧客編號/姓名 顧客編號/姓名 其他付款方式 其他付款方式 第三方…" at bounding box center [615, 162] width 887 height 114
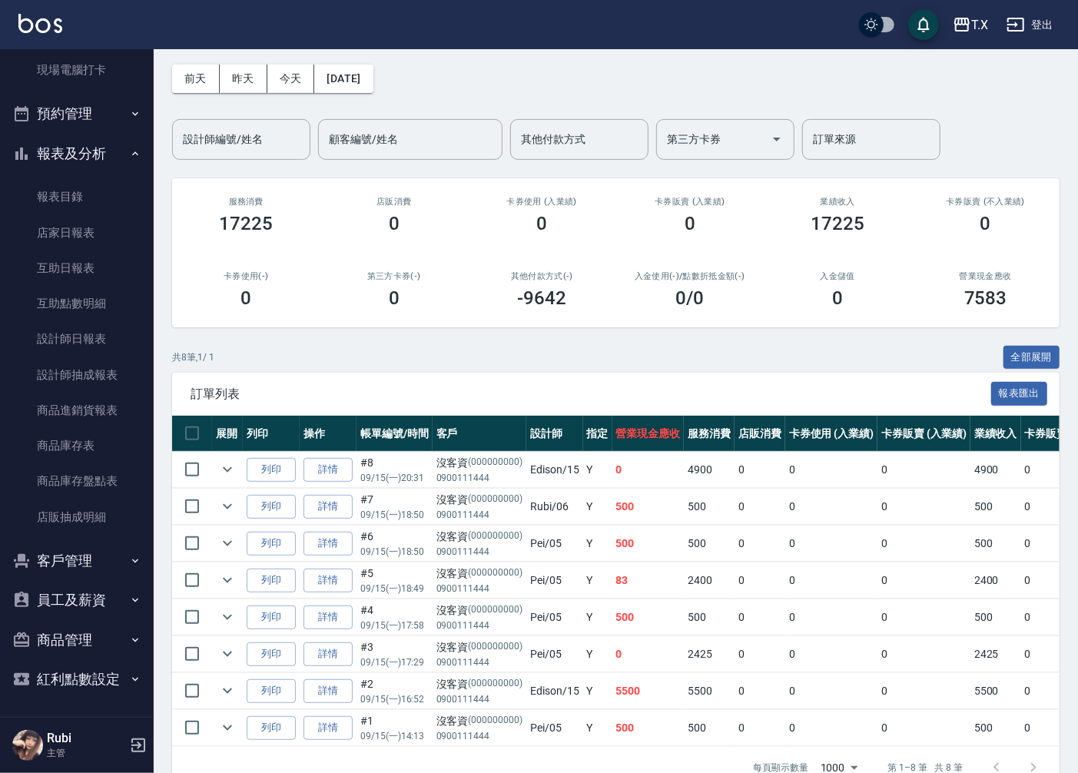
scroll to position [106, 0]
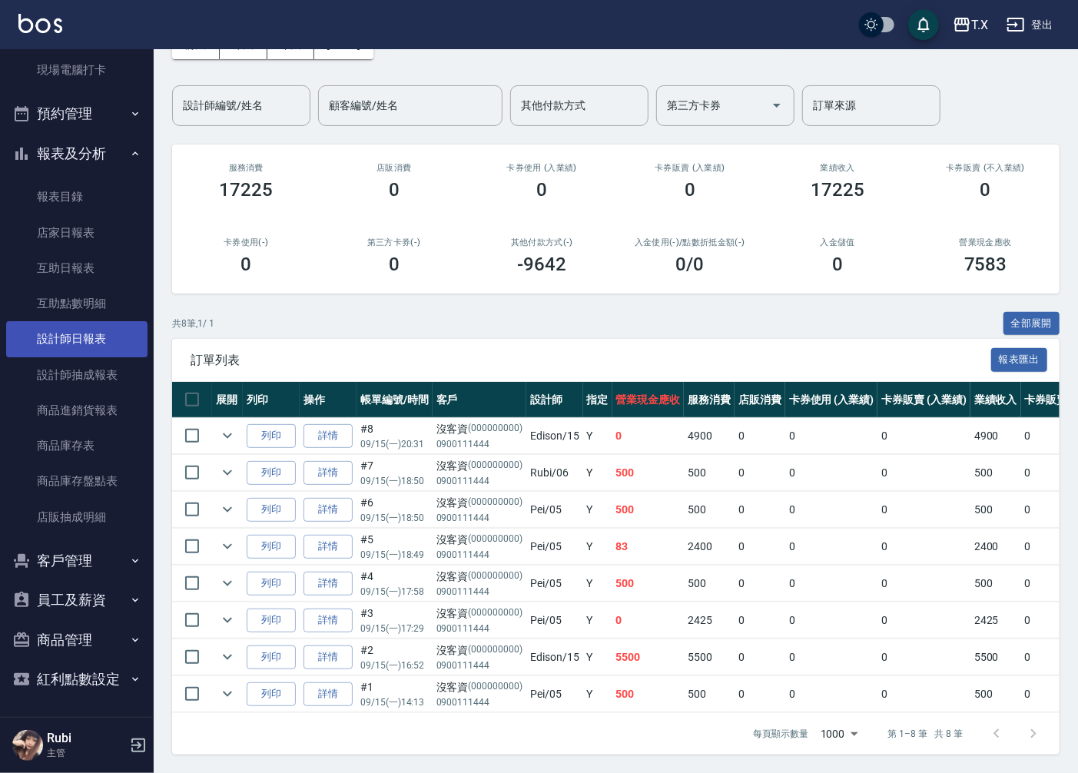
click at [87, 346] on link "設計師日報表" at bounding box center [76, 338] width 141 height 35
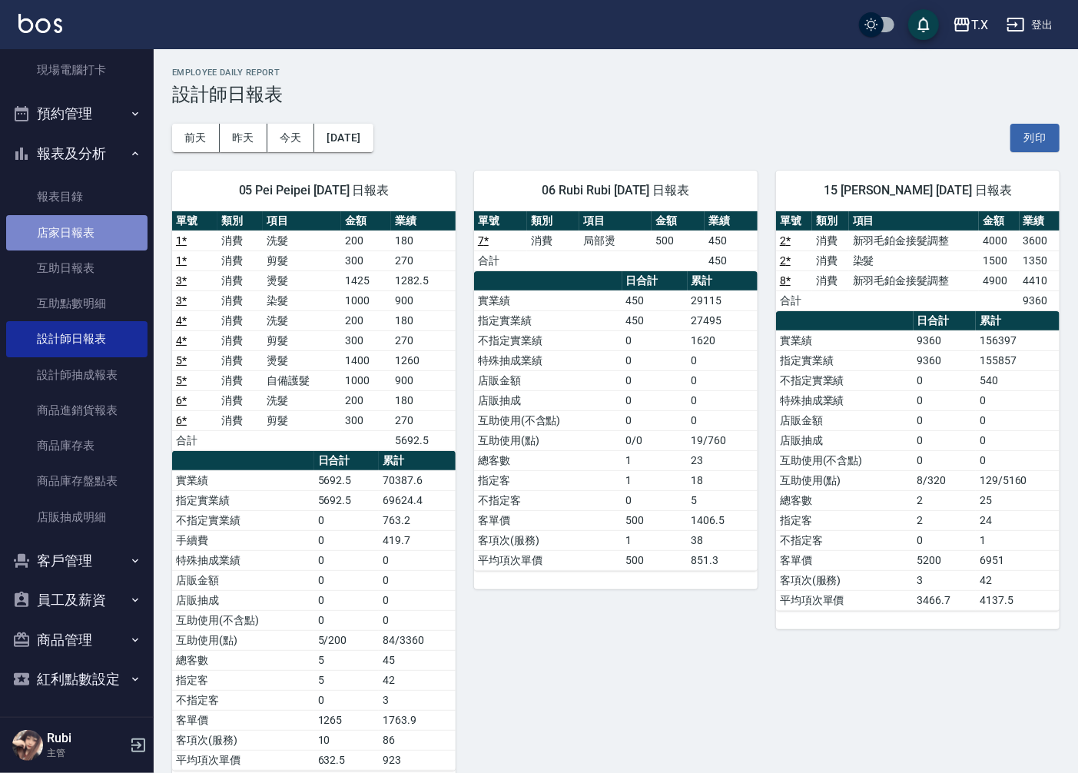
click at [77, 236] on link "店家日報表" at bounding box center [76, 232] width 141 height 35
